Goal: Information Seeking & Learning: Learn about a topic

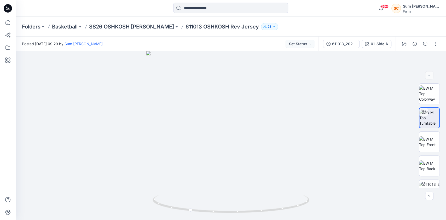
click at [145, 31] on div "Folders Basketball SS26 OSHKOSH [PERSON_NAME] 611013 [GEOGRAPHIC_DATA] Rev Jers…" at bounding box center [231, 27] width 430 height 20
click at [159, 25] on p "SS26 OSHKOSH [PERSON_NAME]" at bounding box center [131, 26] width 85 height 7
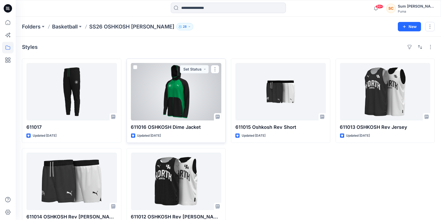
click at [172, 95] on div at bounding box center [176, 91] width 90 height 57
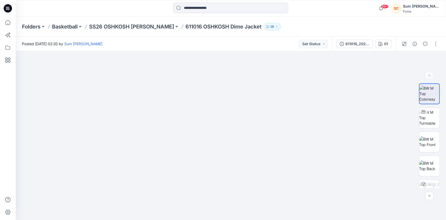
drag, startPoint x: 221, startPoint y: 89, endPoint x: 240, endPoint y: 45, distance: 47.6
click at [241, 45] on div "Posted [DATE] 02:20 by Sum [PERSON_NAME] Set Status 611016_20250902 01 1 % 01 L…" at bounding box center [231, 128] width 430 height 183
drag, startPoint x: 221, startPoint y: 123, endPoint x: 231, endPoint y: 87, distance: 38.0
click at [222, 83] on img at bounding box center [230, 89] width 261 height 261
click at [423, 123] on img at bounding box center [429, 117] width 20 height 16
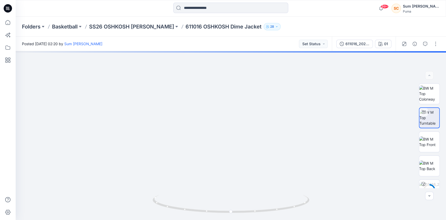
drag, startPoint x: 221, startPoint y: 179, endPoint x: 212, endPoint y: 236, distance: 57.9
click at [212, 220] on html "99+ Notifications [PERSON_NAME] shared 611017_20250902 1 in SS26 OSHKOSH [PERSO…" at bounding box center [223, 110] width 446 height 220
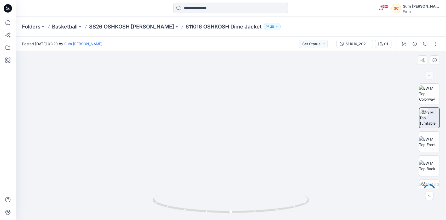
drag, startPoint x: 233, startPoint y: 162, endPoint x: 224, endPoint y: 78, distance: 83.9
click at [223, 78] on img at bounding box center [231, 95] width 388 height 250
drag, startPoint x: 271, startPoint y: 207, endPoint x: 242, endPoint y: 207, distance: 28.7
click at [242, 207] on icon at bounding box center [232, 205] width 158 height 20
click at [430, 146] on img at bounding box center [429, 141] width 20 height 11
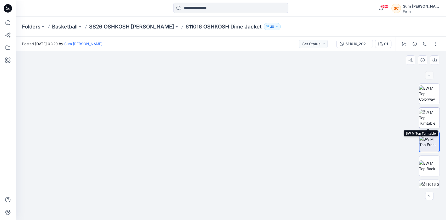
click at [427, 124] on img at bounding box center [429, 117] width 20 height 16
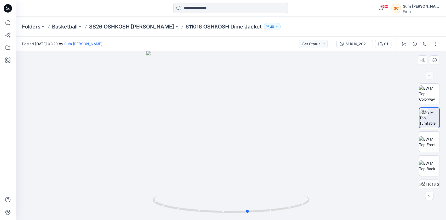
drag, startPoint x: 229, startPoint y: 212, endPoint x: 105, endPoint y: 206, distance: 124.3
click at [105, 208] on div at bounding box center [231, 135] width 430 height 169
click at [118, 27] on p "SS26 OSHKOSH [PERSON_NAME]" at bounding box center [131, 26] width 85 height 7
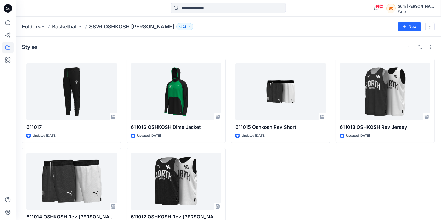
drag, startPoint x: 298, startPoint y: 39, endPoint x: 297, endPoint y: 35, distance: 4.1
click at [298, 39] on div "Styles 611017 Updated [DATE] 611014 [GEOGRAPHIC_DATA] Rev Jersey Jr Updated [DA…" at bounding box center [228, 138] width 425 height 202
